Goal: Information Seeking & Learning: Learn about a topic

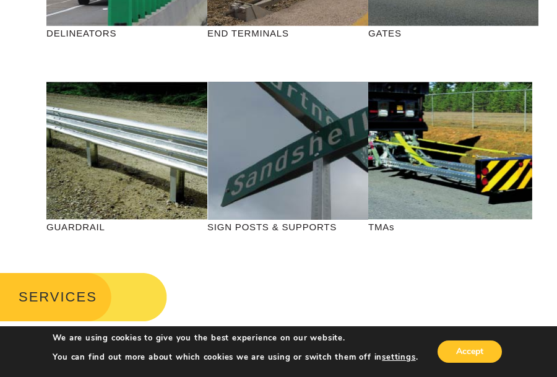
scroll to position [371, 0]
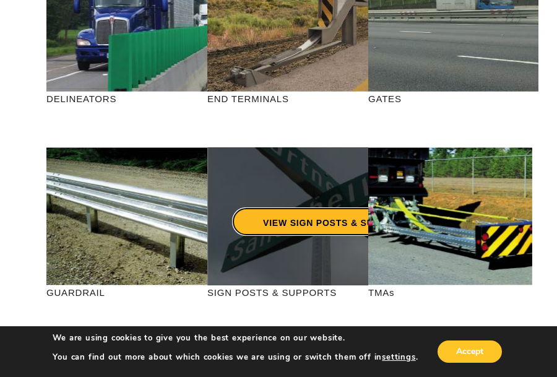
click at [284, 220] on link "VIEW SIGN POSTS & SUPPORTS" at bounding box center [337, 221] width 211 height 28
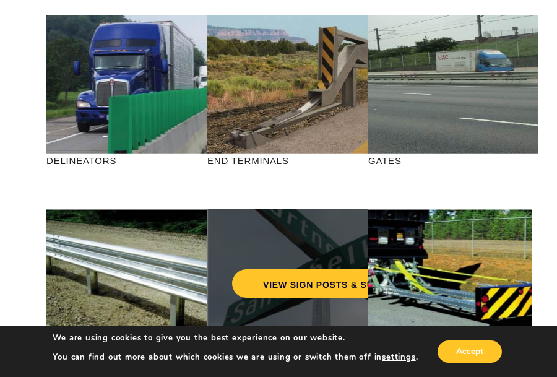
scroll to position [247, 0]
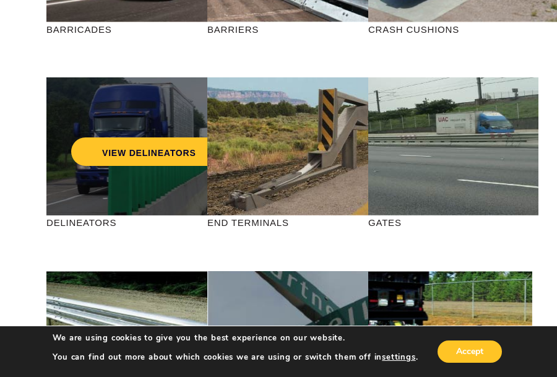
click at [90, 179] on div "VIEW DELINEATORS" at bounding box center [148, 146] width 205 height 138
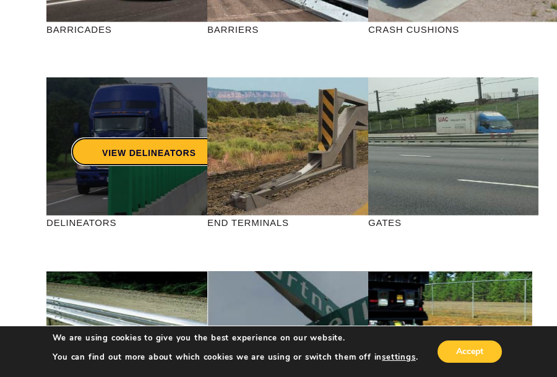
click at [134, 148] on link "VIEW DELINEATORS" at bounding box center [149, 151] width 156 height 28
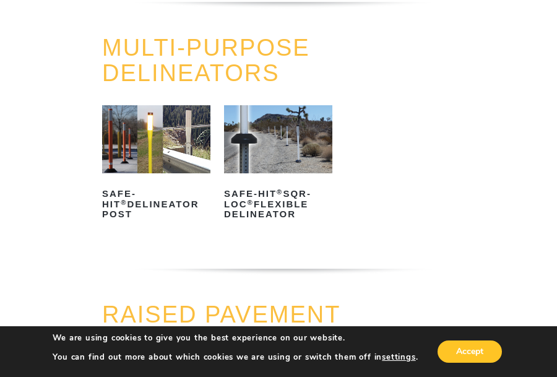
scroll to position [371, 0]
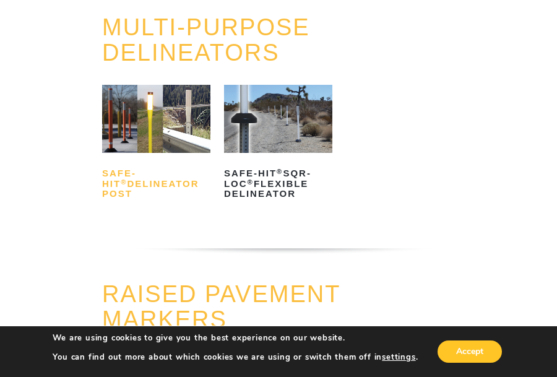
click at [131, 186] on h2 "Safe-Hit ® Delineator Post" at bounding box center [156, 184] width 108 height 40
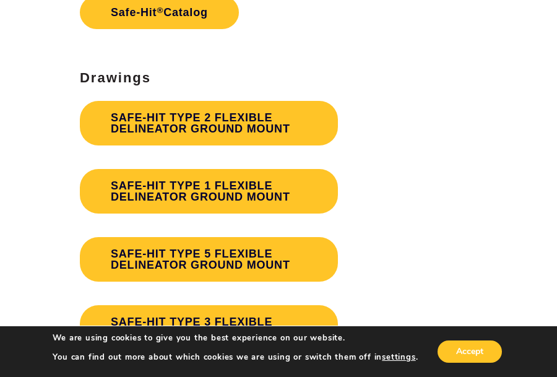
scroll to position [3527, 0]
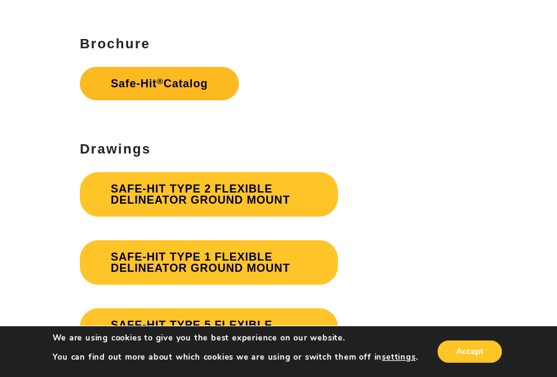
click at [171, 72] on link "Safe-Hit ® Catalog" at bounding box center [159, 83] width 159 height 33
